Goal: Task Accomplishment & Management: Complete application form

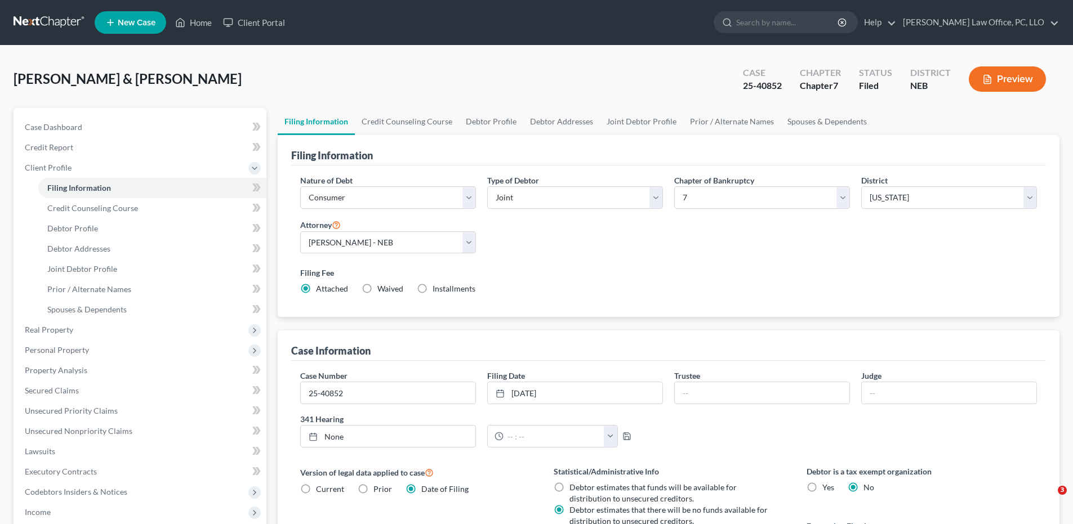
select select "1"
select select "0"
select select "48"
select select "0"
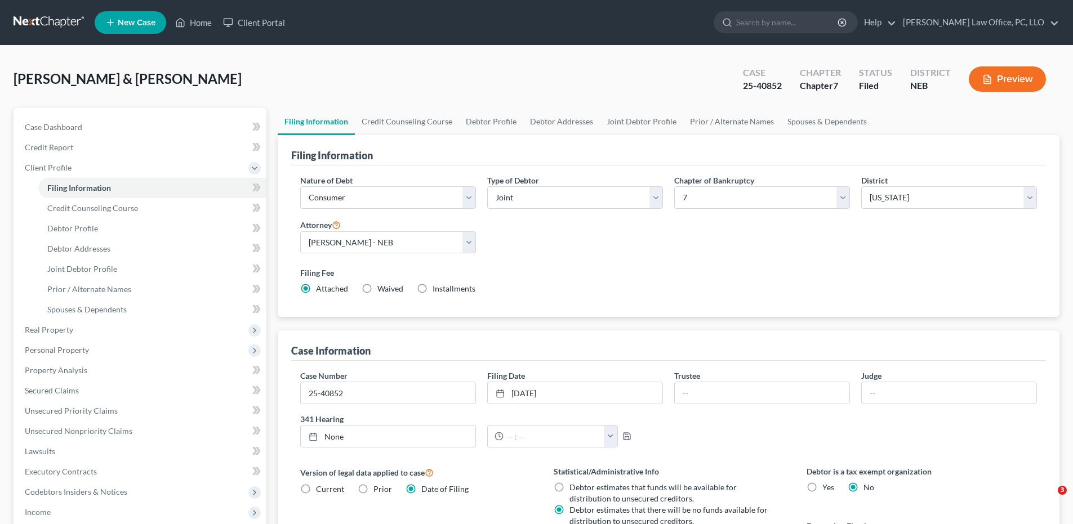
select select "30"
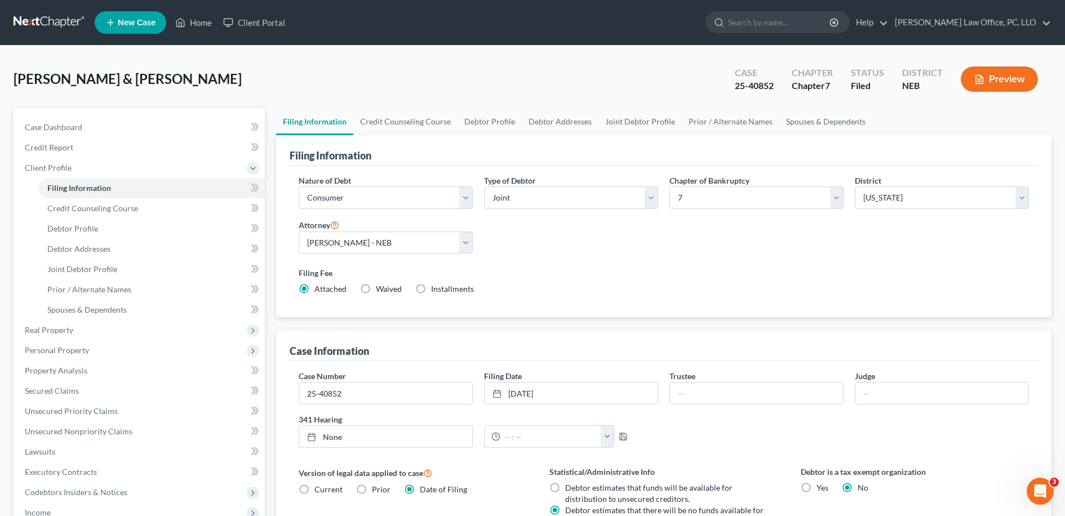
click at [38, 24] on link at bounding box center [50, 22] width 72 height 20
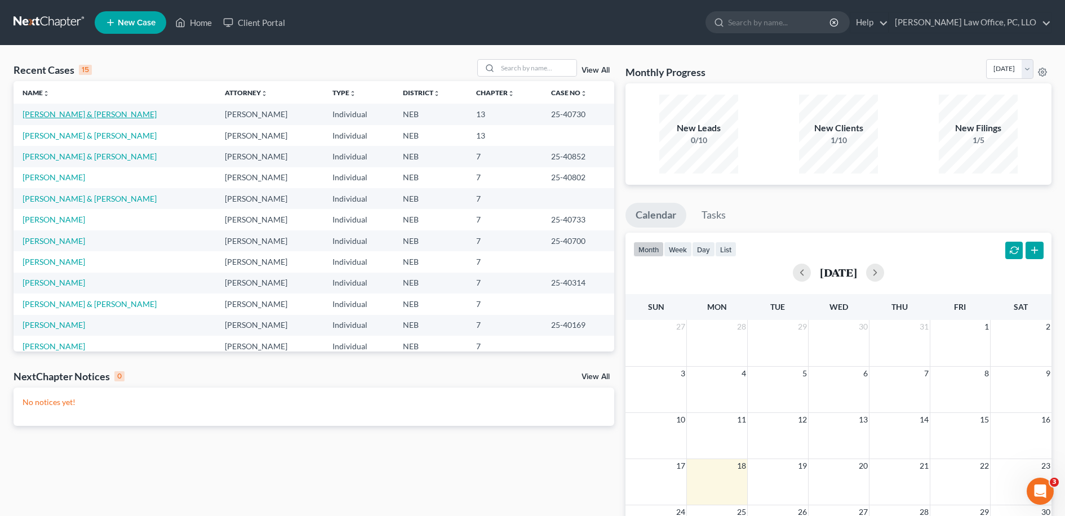
click at [84, 114] on link "[PERSON_NAME] & [PERSON_NAME]" at bounding box center [90, 114] width 134 height 10
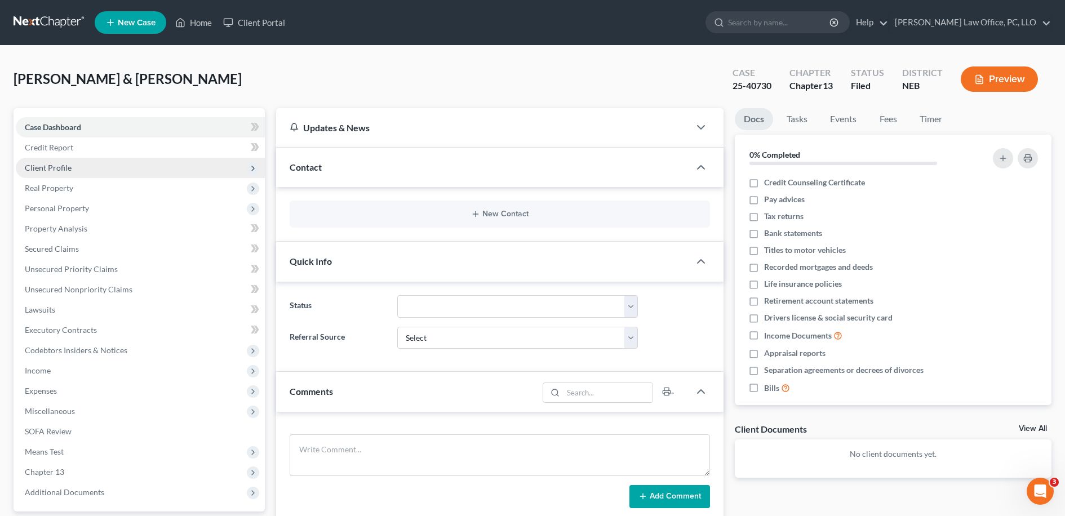
click at [66, 165] on span "Client Profile" at bounding box center [48, 168] width 47 height 10
click at [118, 172] on span "Client Profile" at bounding box center [140, 168] width 249 height 20
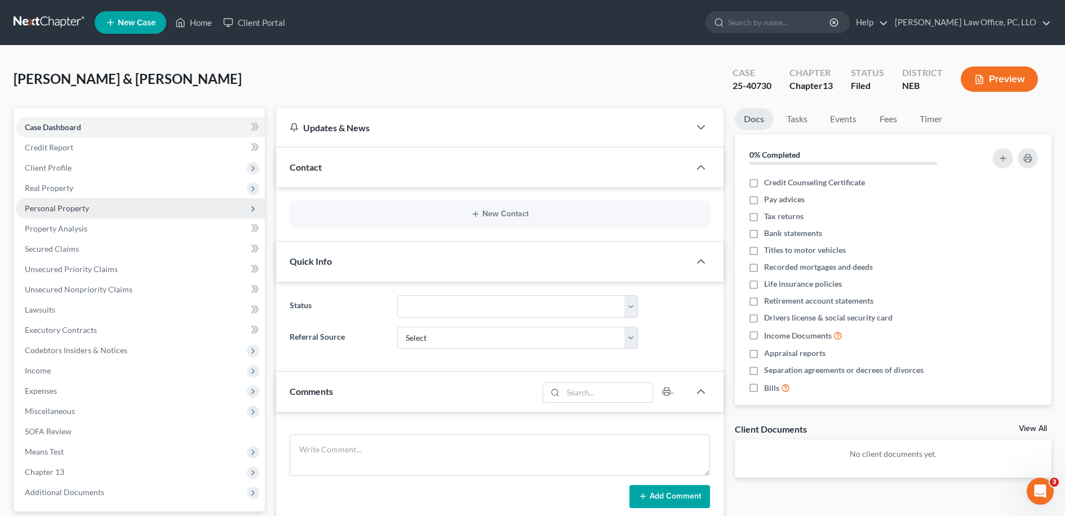
click at [121, 216] on span "Personal Property" at bounding box center [140, 208] width 249 height 20
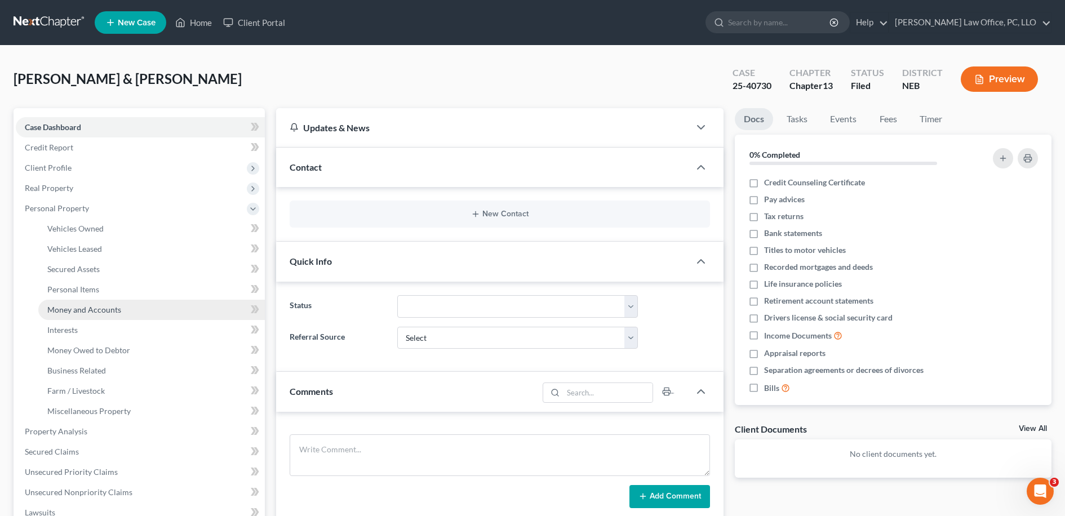
click at [122, 309] on link "Money and Accounts" at bounding box center [151, 310] width 226 height 20
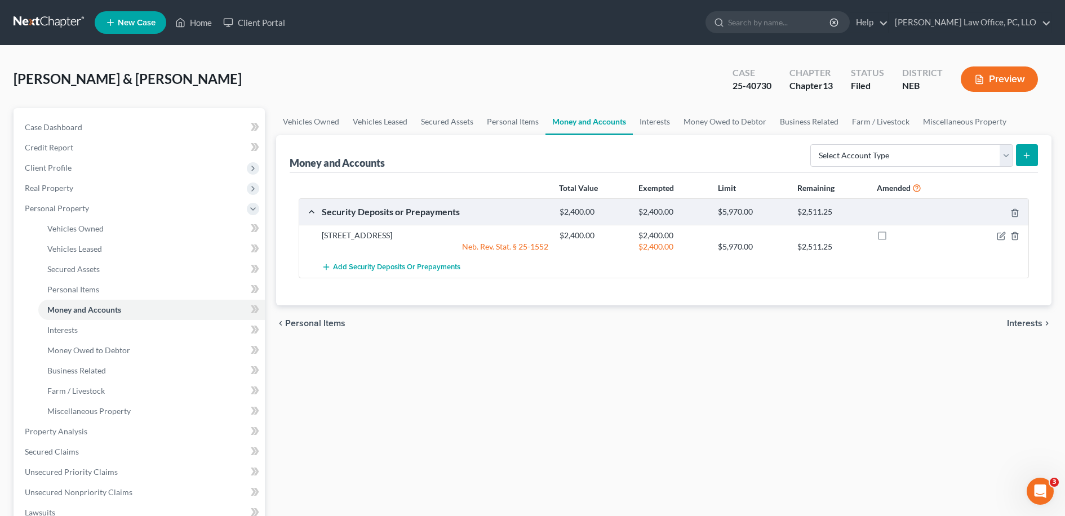
click at [509, 297] on div "Total Value Exempted Limit Remaining Amended Security Deposits or Prepayments $…" at bounding box center [664, 239] width 749 height 132
click at [876, 162] on select "Select Account Type Brokerage Cash on Hand Certificates of Deposit Checking Acc…" at bounding box center [911, 155] width 203 height 23
click at [158, 326] on link "Interests" at bounding box center [151, 330] width 226 height 20
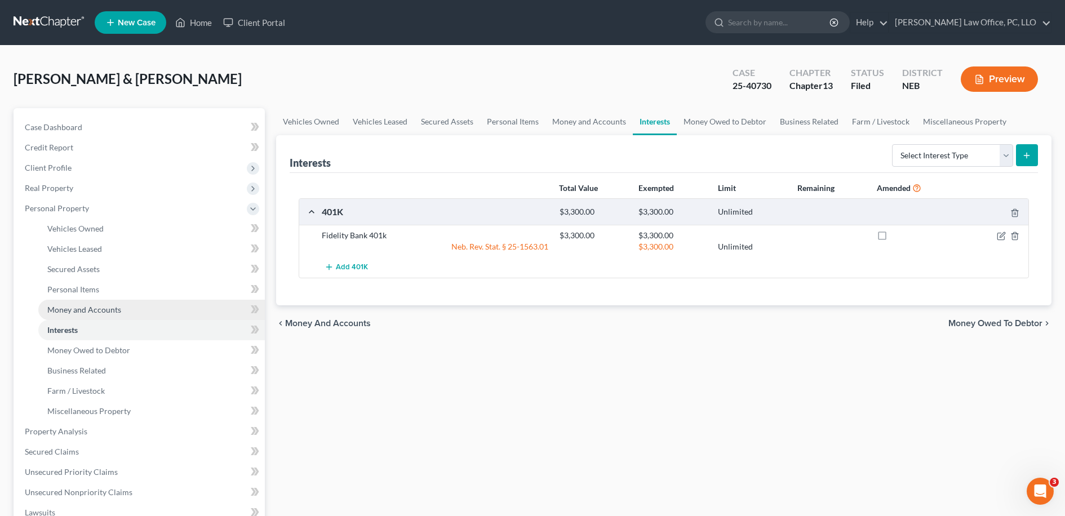
click at [130, 309] on link "Money and Accounts" at bounding box center [151, 310] width 226 height 20
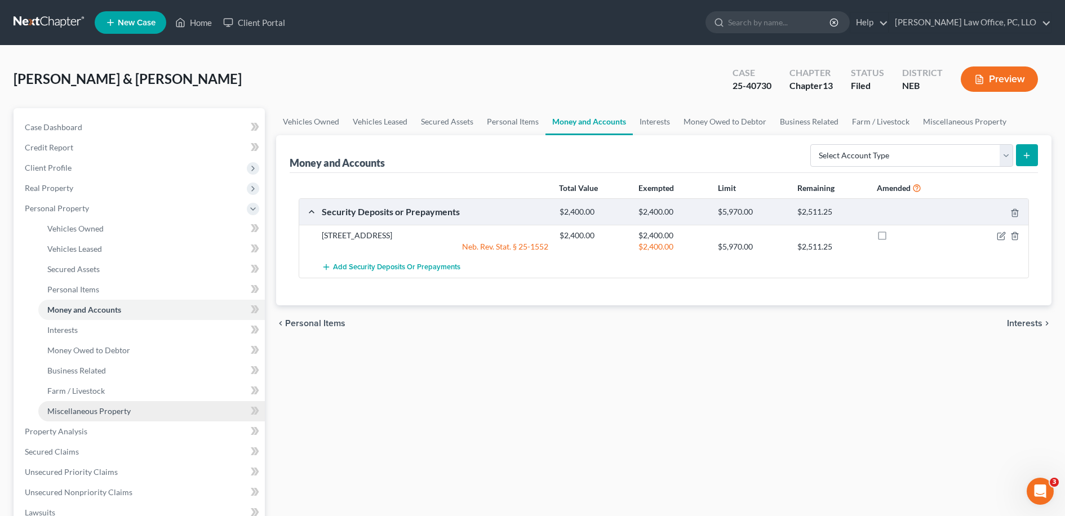
click at [68, 420] on link "Miscellaneous Property" at bounding box center [151, 411] width 226 height 20
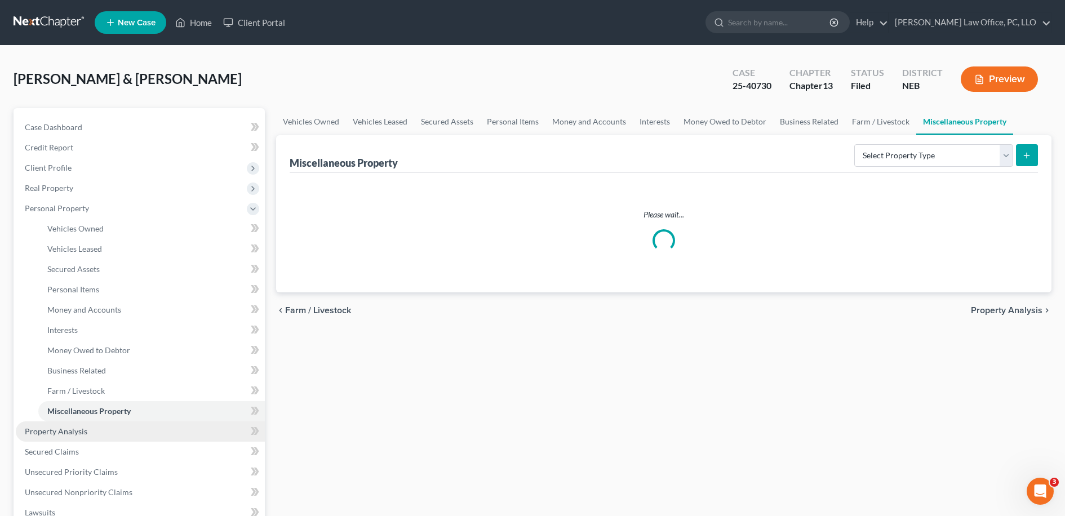
click at [68, 430] on span "Property Analysis" at bounding box center [56, 431] width 63 height 10
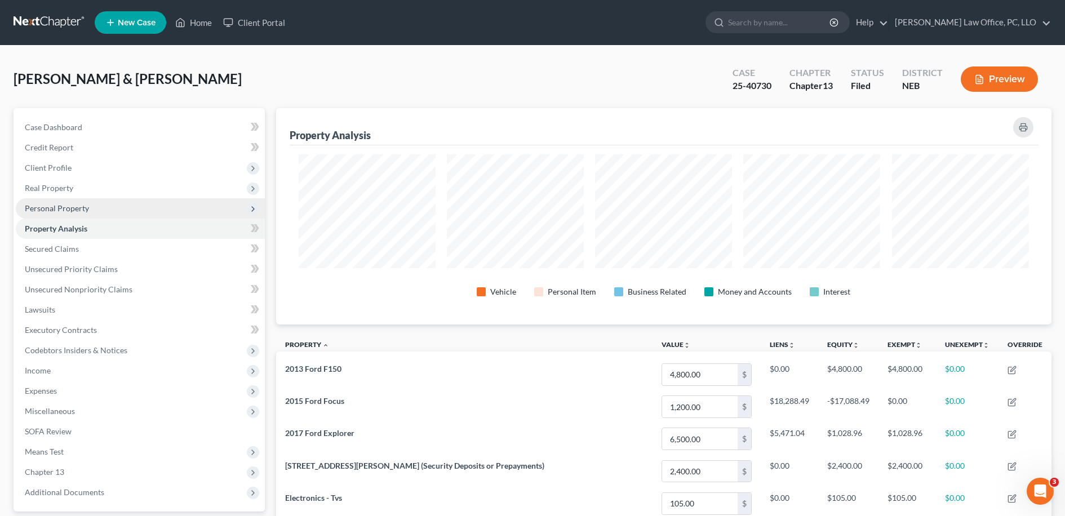
click at [77, 207] on span "Personal Property" at bounding box center [57, 208] width 64 height 10
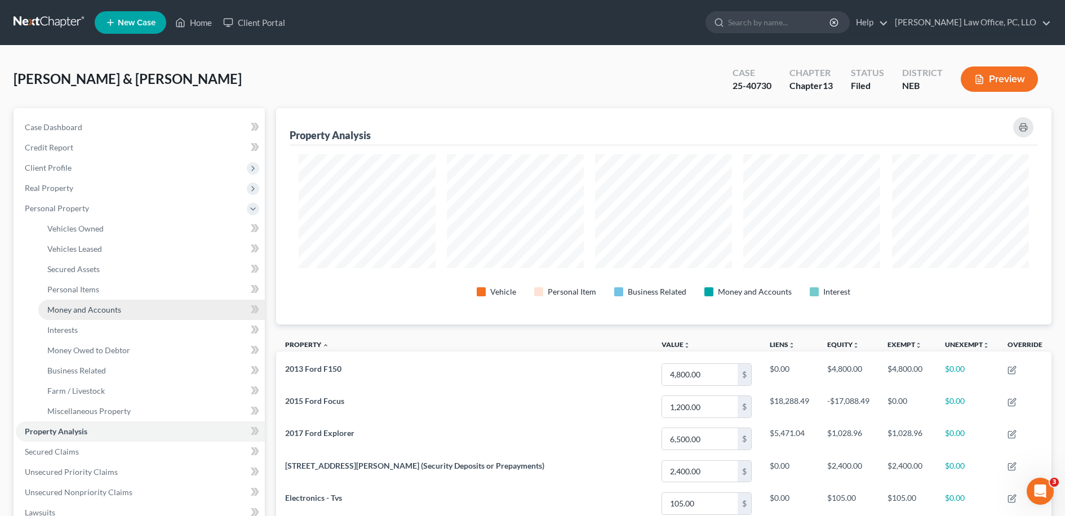
click at [87, 306] on span "Money and Accounts" at bounding box center [84, 310] width 74 height 10
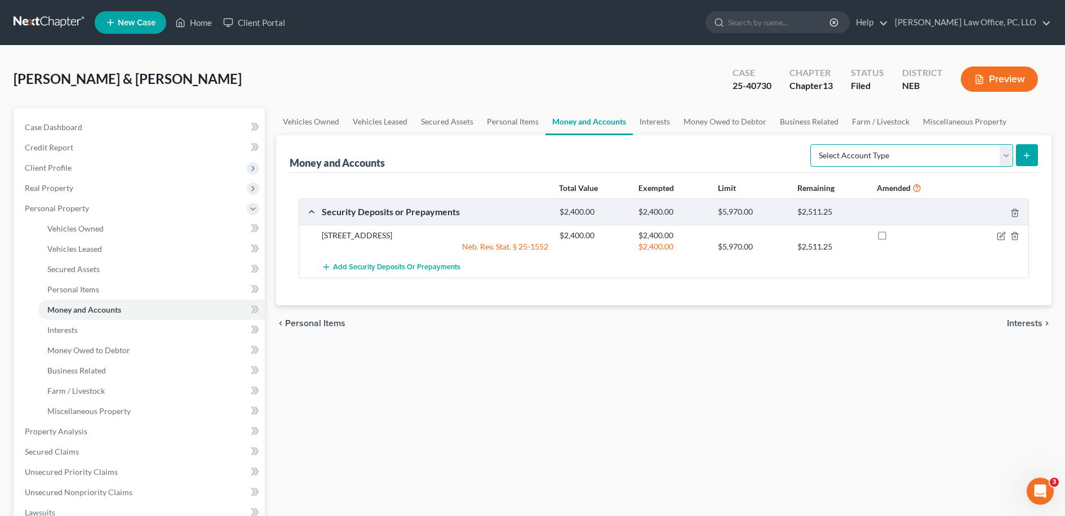
click at [994, 162] on select "Select Account Type Brokerage Cash on Hand Certificates of Deposit Checking Acc…" at bounding box center [911, 155] width 203 height 23
click at [1006, 147] on select "Select Account Type Brokerage Cash on Hand Certificates of Deposit Checking Acc…" at bounding box center [911, 155] width 203 height 23
select select "checking"
click at [812, 144] on select "Select Account Type Brokerage Cash on Hand Certificates of Deposit Checking Acc…" at bounding box center [911, 155] width 203 height 23
drag, startPoint x: 755, startPoint y: 157, endPoint x: 763, endPoint y: 158, distance: 8.0
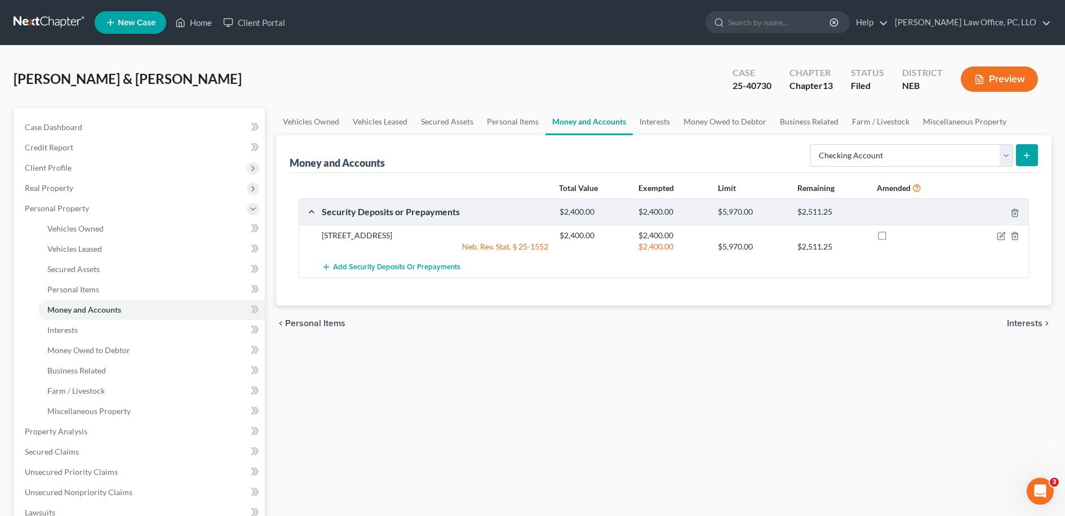
click at [755, 157] on div "Money and Accounts Select Account Type Brokerage Cash on Hand Certificates of D…" at bounding box center [664, 154] width 749 height 38
click at [1030, 151] on icon "submit" at bounding box center [1026, 155] width 9 height 9
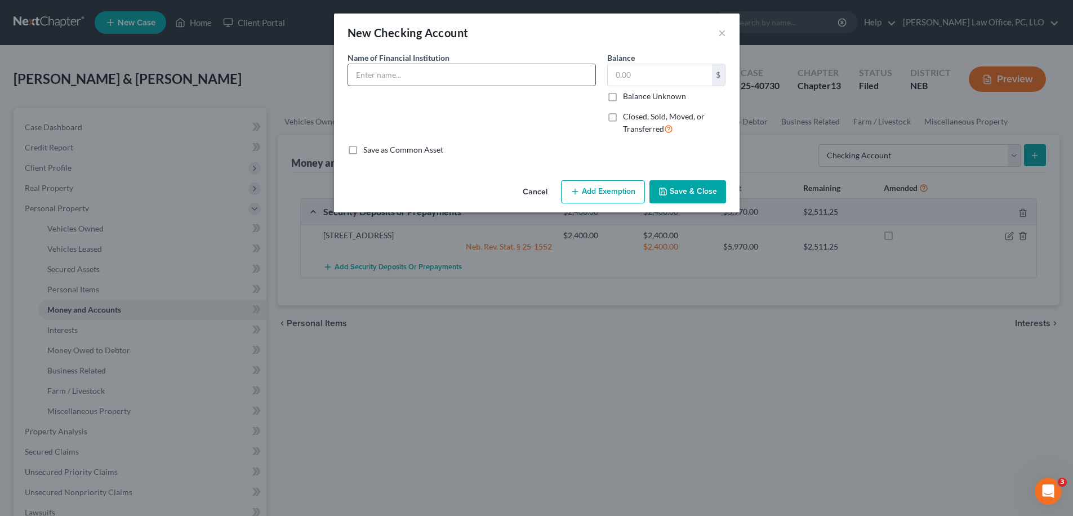
click at [532, 76] on input "text" at bounding box center [471, 74] width 247 height 21
type input "Union Bank and Trust"
click at [653, 75] on input "text" at bounding box center [660, 74] width 104 height 21
type input "2,504.88"
click at [611, 182] on button "Add Exemption" at bounding box center [603, 192] width 84 height 24
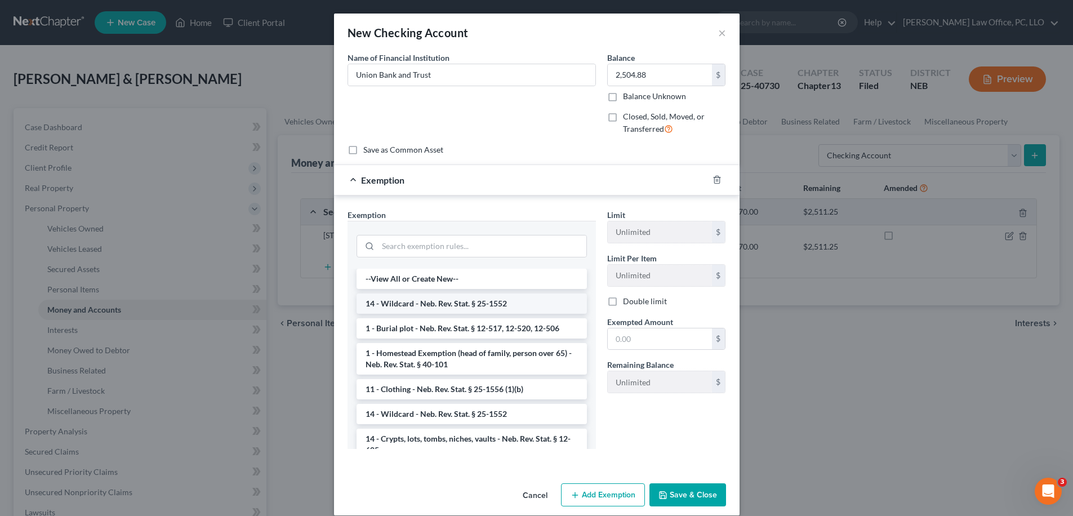
click at [444, 301] on li "14 - Wildcard - Neb. Rev. Stat. § 25-1552" at bounding box center [472, 303] width 230 height 20
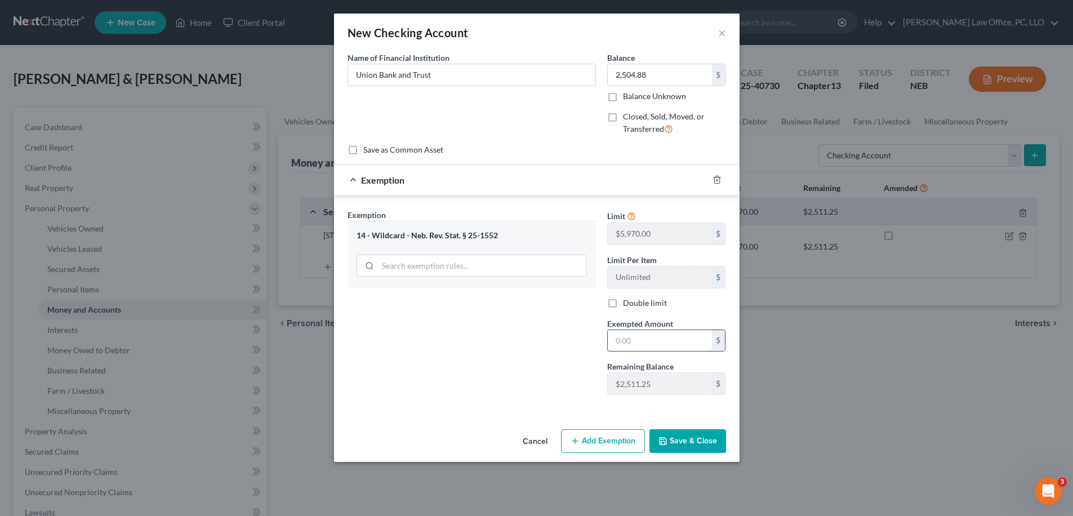
click at [646, 338] on input "text" at bounding box center [660, 340] width 104 height 21
type input "2,504.88"
click at [571, 384] on div "Exemption Set must be selected for CA. Exemption * 14 - Wildcard - Neb. Rev. St…" at bounding box center [472, 306] width 260 height 195
click at [573, 337] on div "Exemption Set must be selected for CA. Exemption * 14 - Wildcard - Neb. Rev. St…" at bounding box center [472, 306] width 260 height 195
click at [663, 334] on input "2,504.88" at bounding box center [660, 340] width 104 height 21
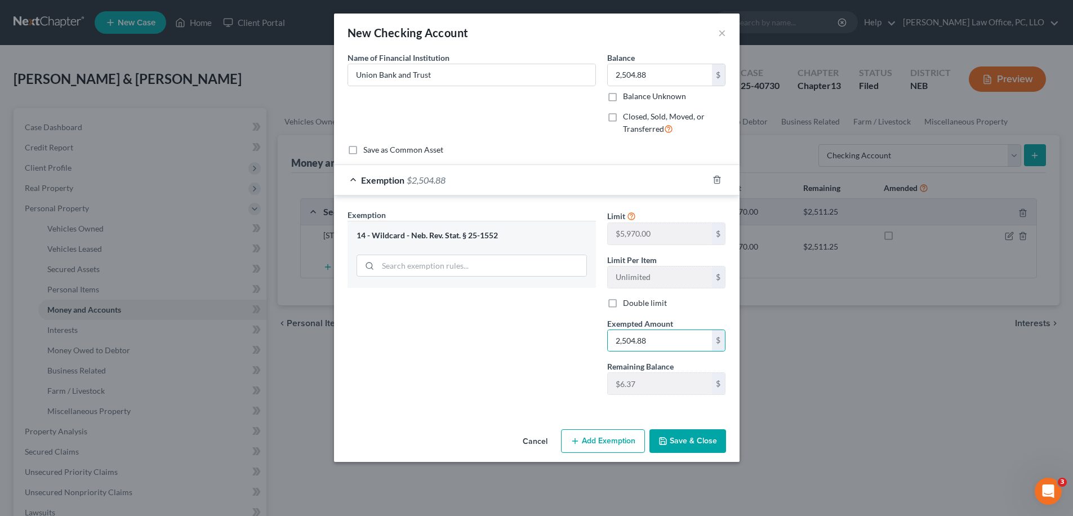
drag, startPoint x: 524, startPoint y: 319, endPoint x: 534, endPoint y: 328, distance: 13.2
click at [524, 320] on div "Exemption Set must be selected for CA. Exemption * 14 - Wildcard - Neb. Rev. St…" at bounding box center [472, 306] width 260 height 195
click at [677, 443] on button "Save & Close" at bounding box center [687, 441] width 77 height 24
